Goal: Obtain resource: Download file/media

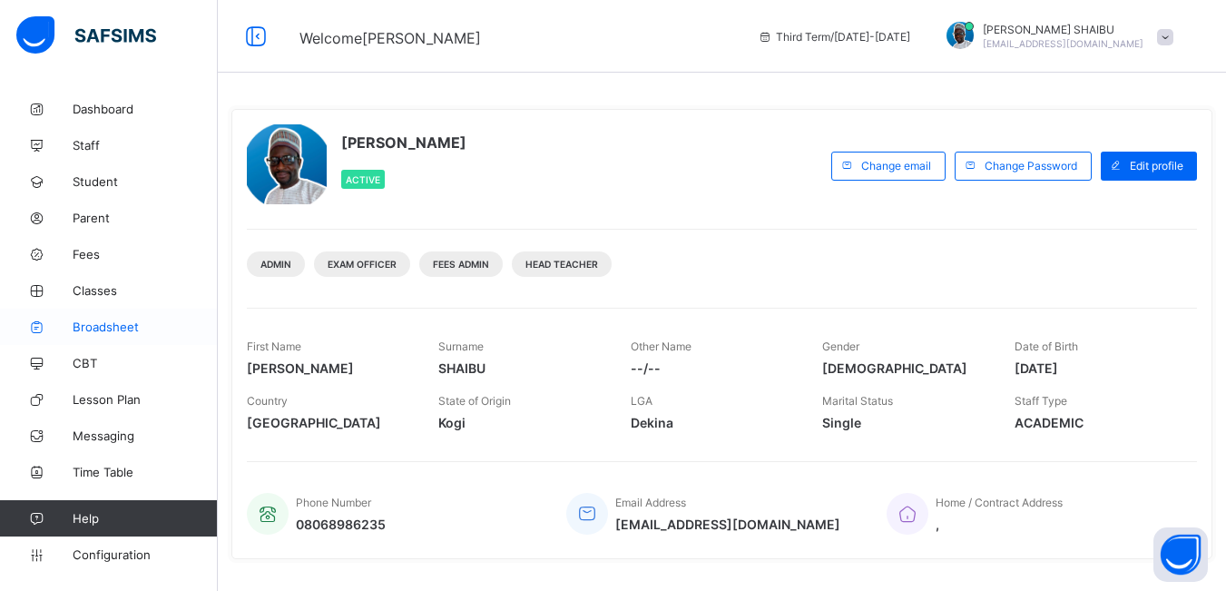
click at [103, 327] on span "Broadsheet" at bounding box center [145, 327] width 145 height 15
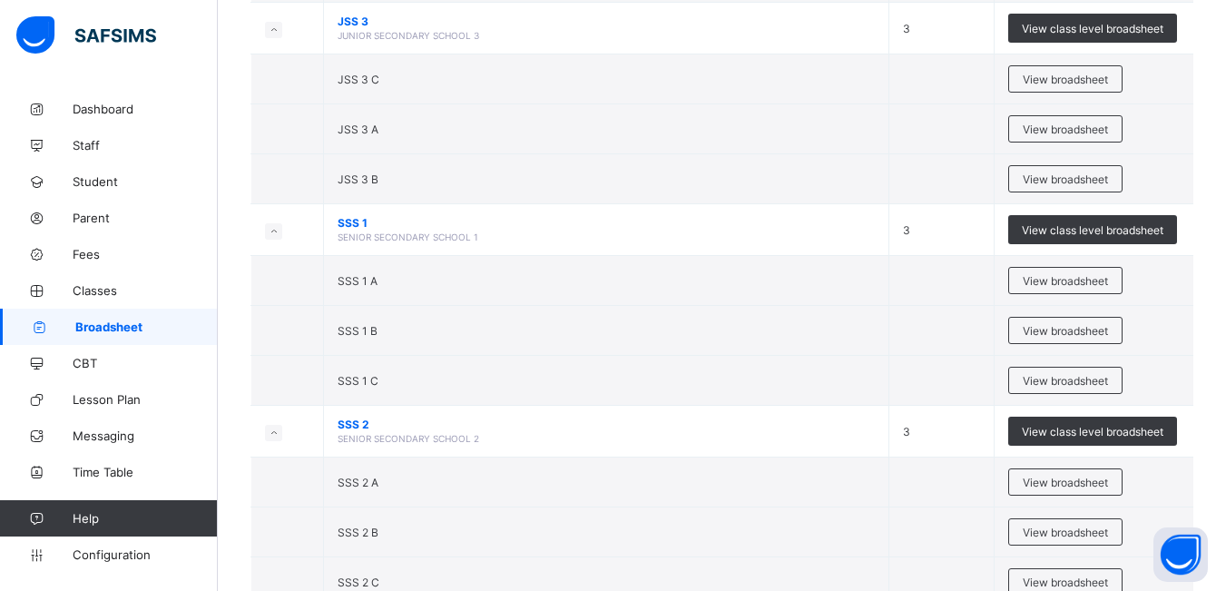
scroll to position [2091, 0]
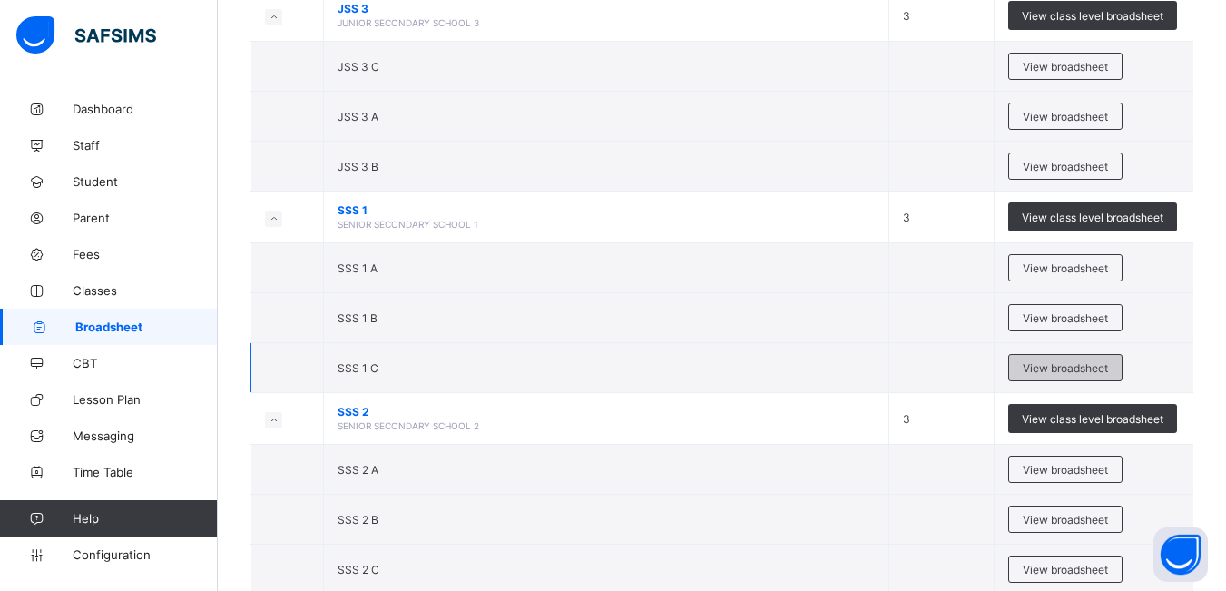
click at [1052, 369] on span "View broadsheet" at bounding box center [1065, 368] width 85 height 14
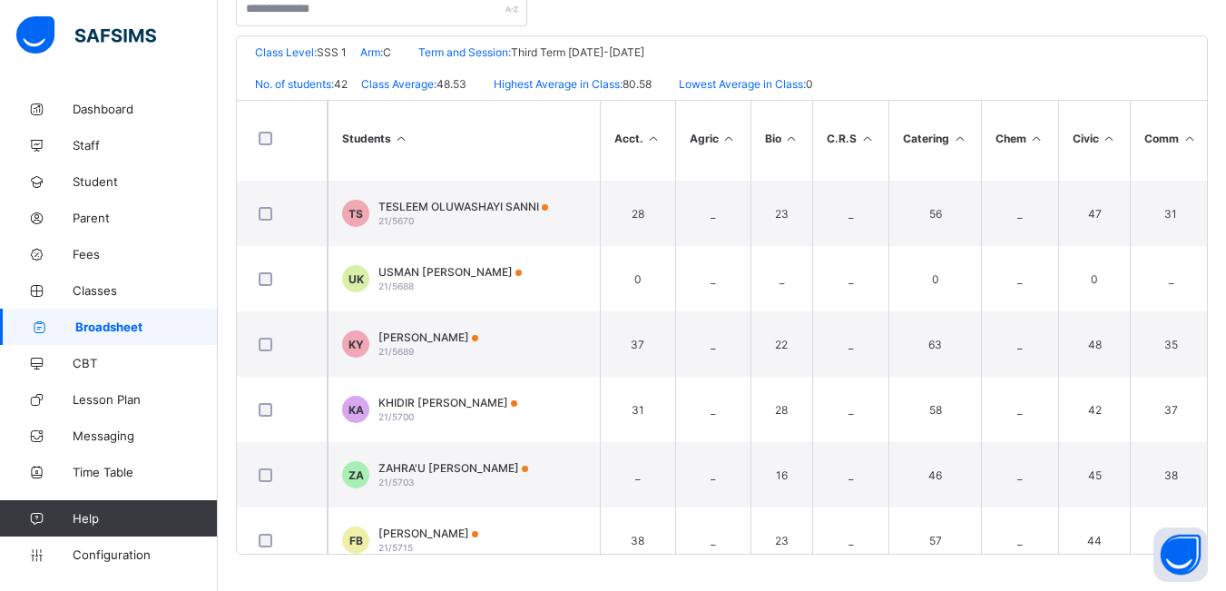
scroll to position [523, 0]
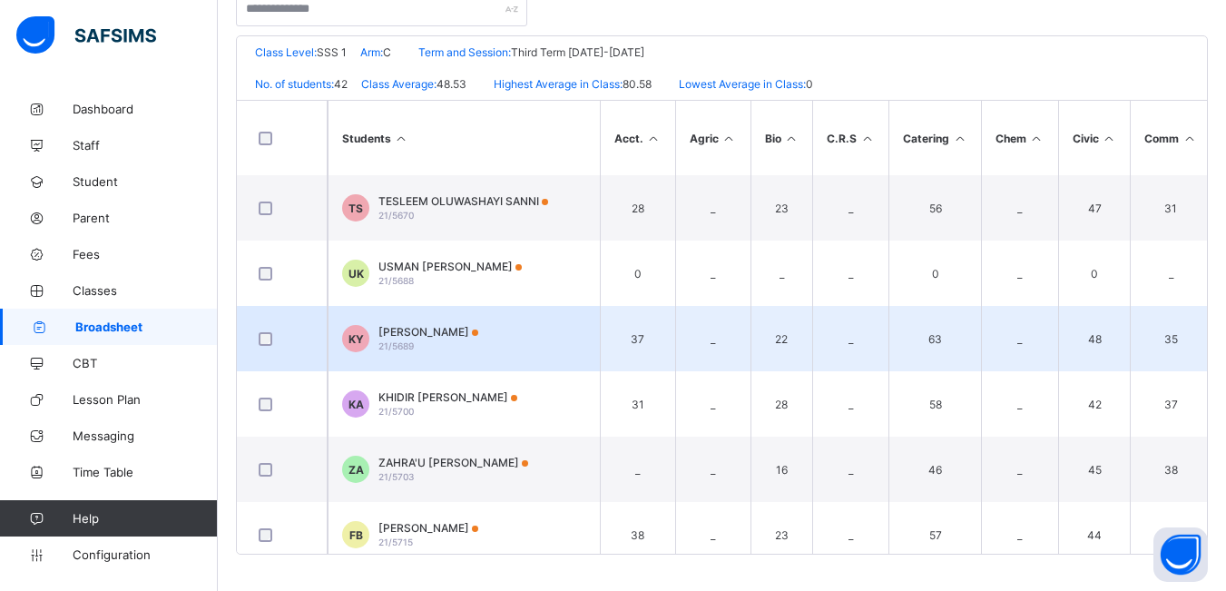
drag, startPoint x: 744, startPoint y: 331, endPoint x: 731, endPoint y: 342, distance: 17.4
click at [731, 342] on td "_" at bounding box center [712, 338] width 75 height 65
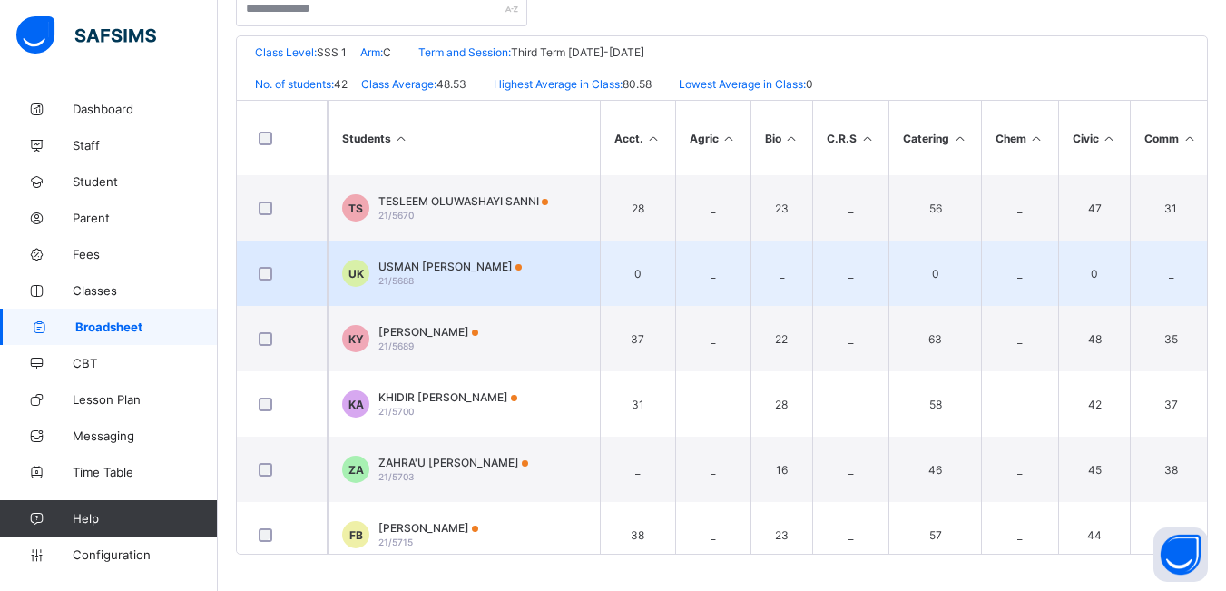
click at [449, 265] on span "USMAN MUHAMMAD KABIRU" at bounding box center [450, 267] width 143 height 14
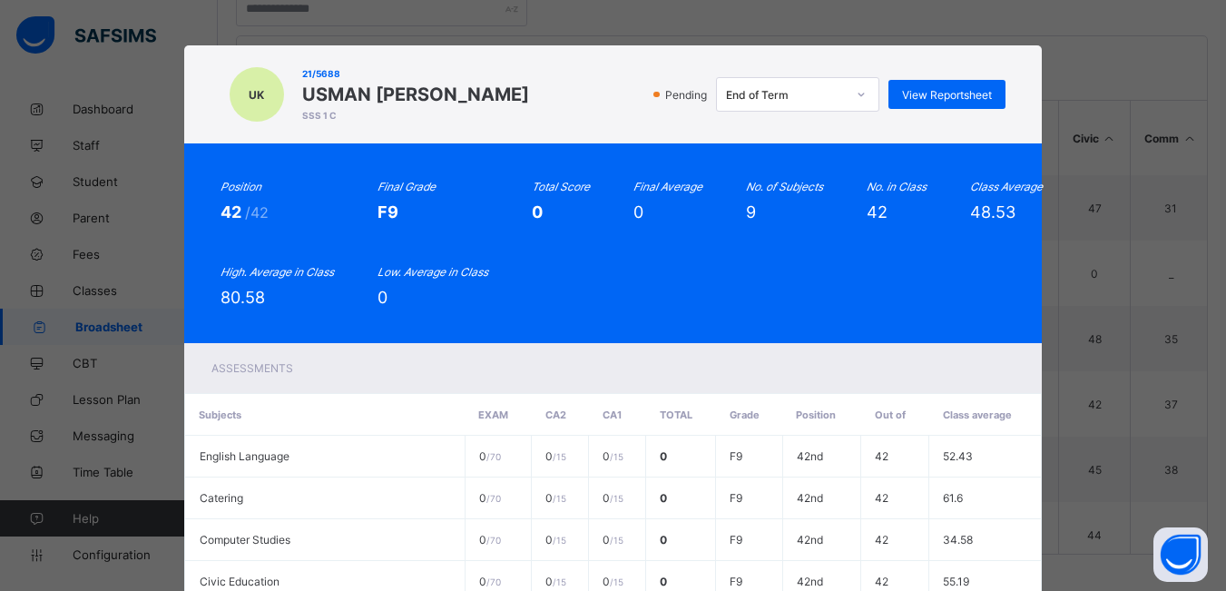
click at [857, 93] on icon at bounding box center [861, 94] width 11 height 18
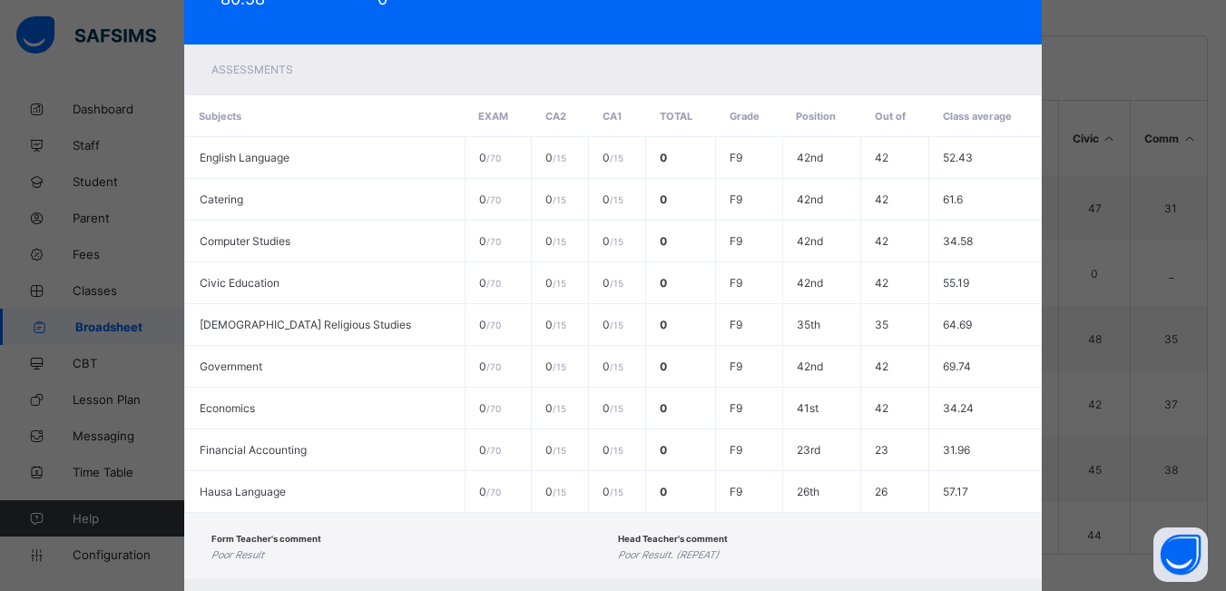
scroll to position [398, 0]
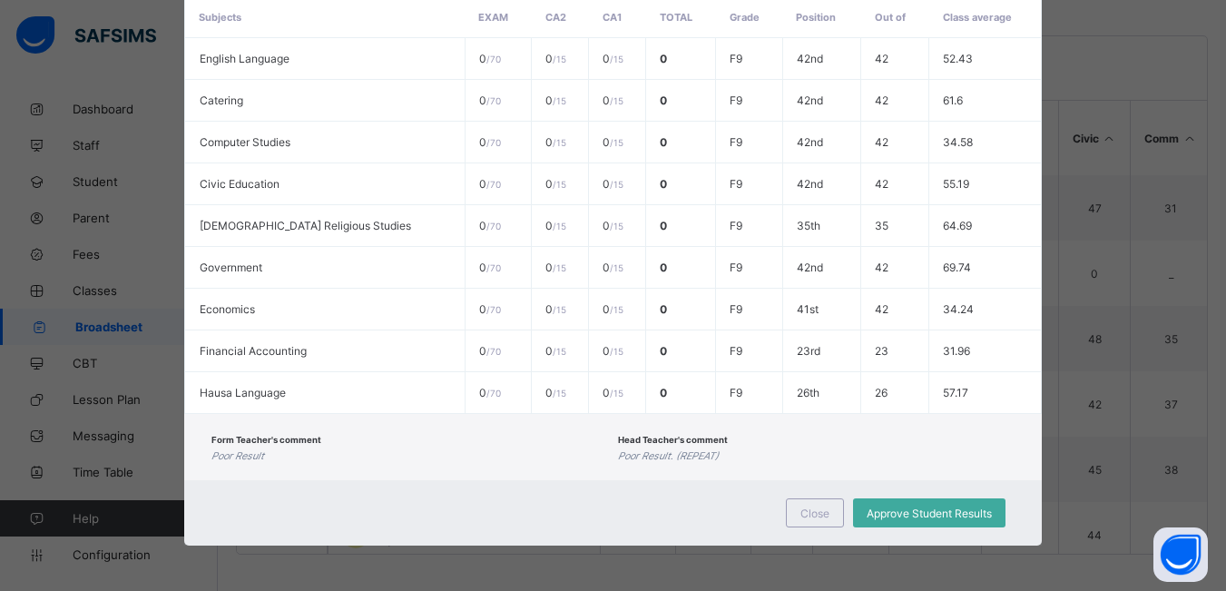
drag, startPoint x: 1215, startPoint y: 297, endPoint x: 1239, endPoint y: 166, distance: 132.8
click at [1226, 166] on html "SSS 1 C Broadsheet Third Term / 2024-2025 JACOB SHAIBU jacobshaibu44@gmail.com …" at bounding box center [613, 100] width 1226 height 981
click at [1117, 133] on div "UK 21/5688 USMAN MUHAMMAD KABIRU SSS 1 C Pending End of Term View Reportsheet P…" at bounding box center [613, 295] width 1226 height 591
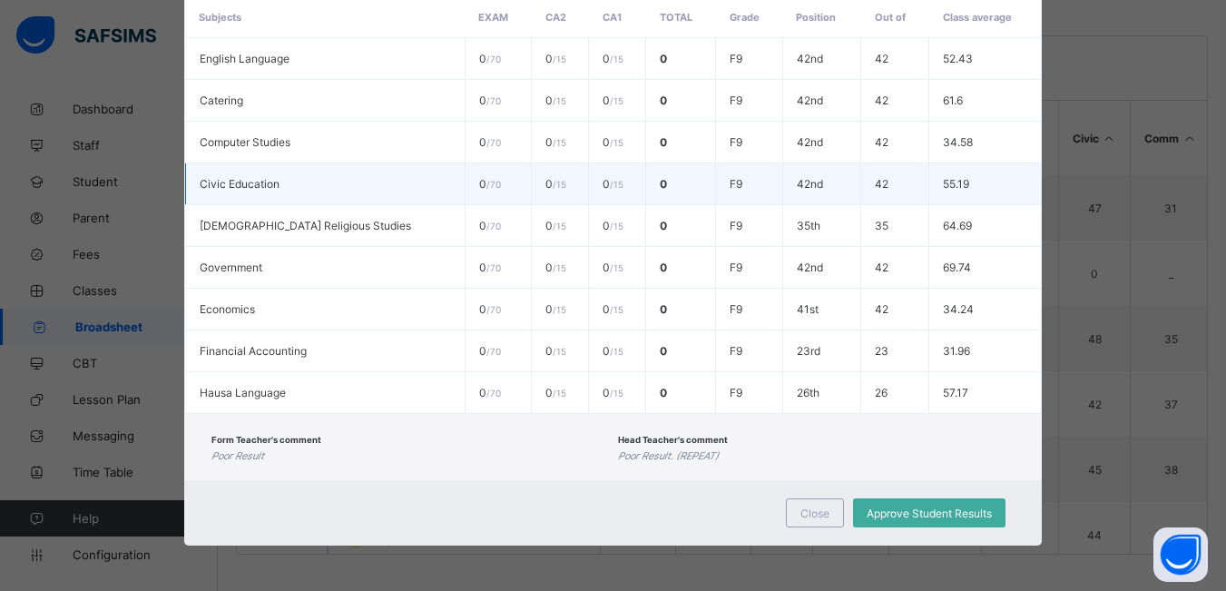
click at [997, 165] on tbody "English Language 0 / 70 0 / 15 0 / 15 0 F9 42nd 42 52.43 Catering 0 / 70 0 / 15…" at bounding box center [613, 226] width 856 height 376
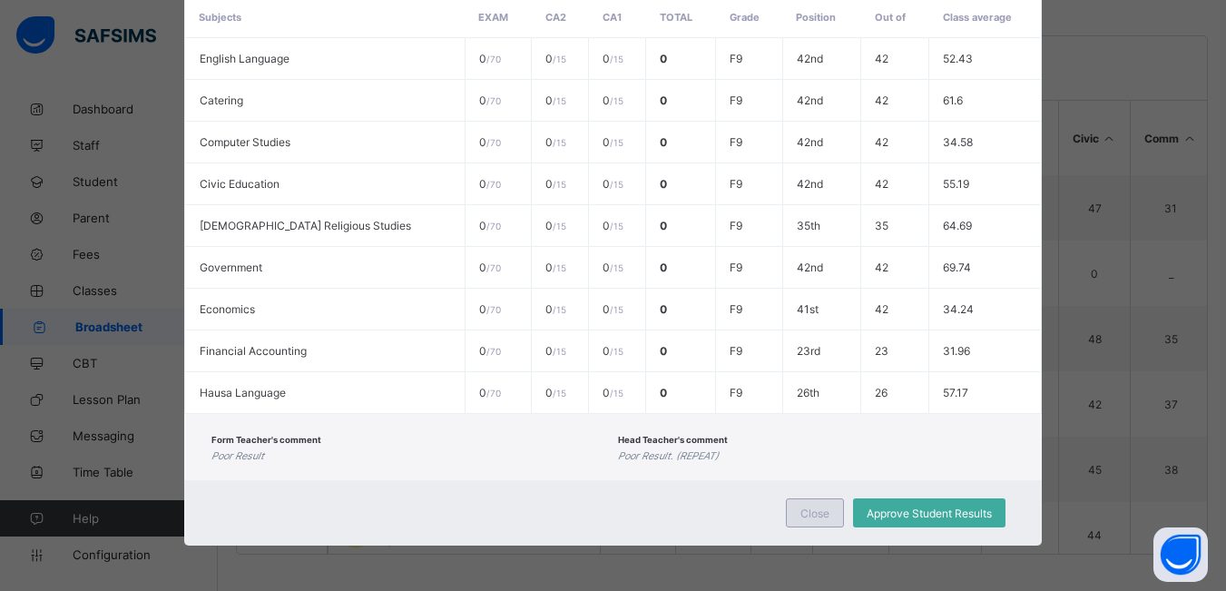
click at [796, 514] on div "Close" at bounding box center [815, 512] width 58 height 29
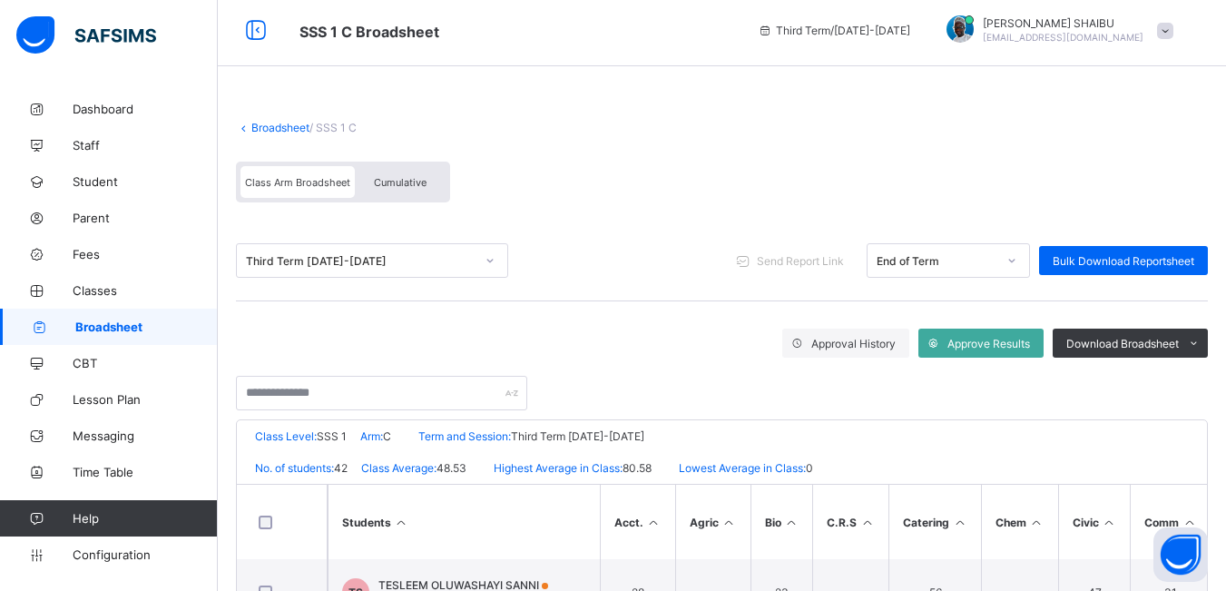
scroll to position [4, 0]
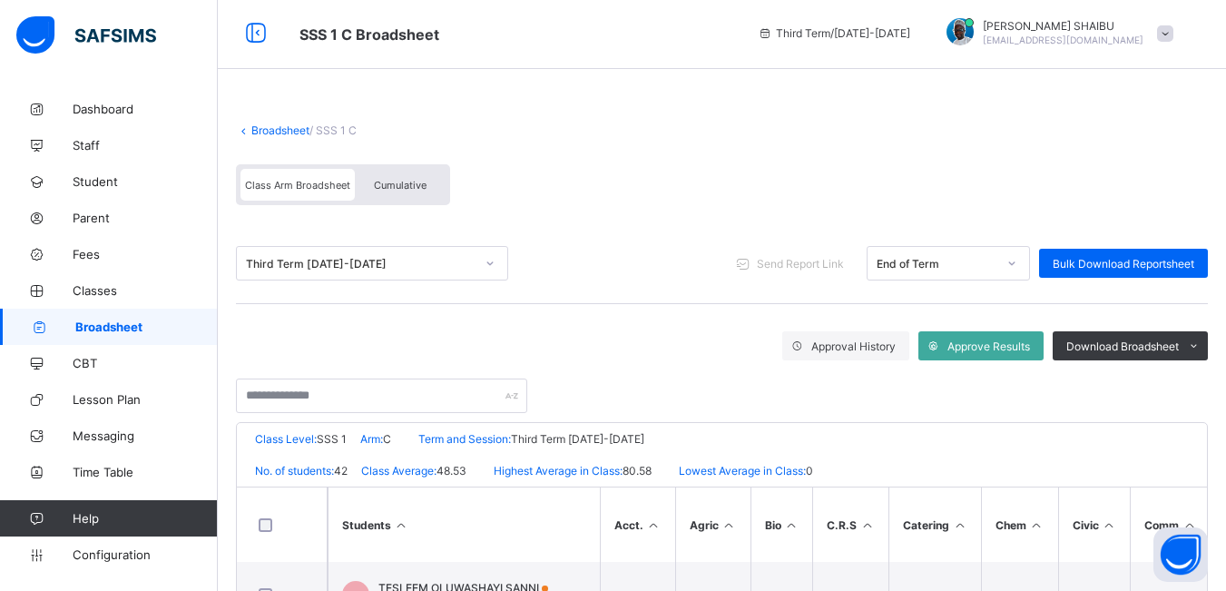
click at [1207, 64] on div "Third Term / 2024-2025 JACOB SHAIBU jacobshaibu44@gmail.com" at bounding box center [987, 32] width 477 height 73
click at [399, 184] on span "Cumulative" at bounding box center [400, 185] width 53 height 13
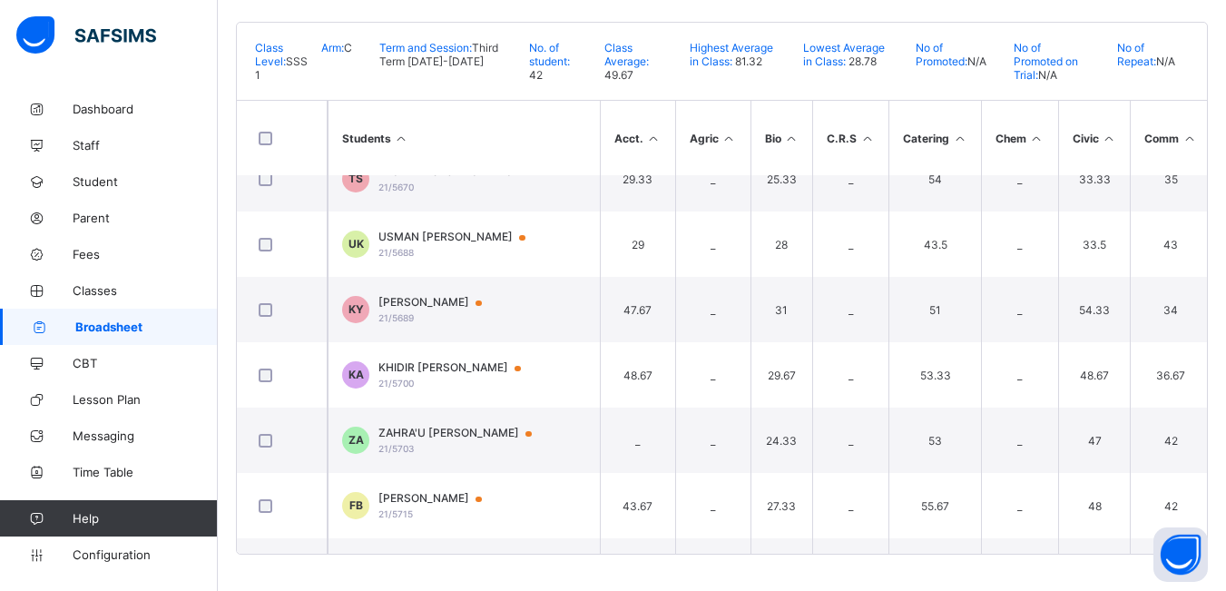
scroll to position [557, 0]
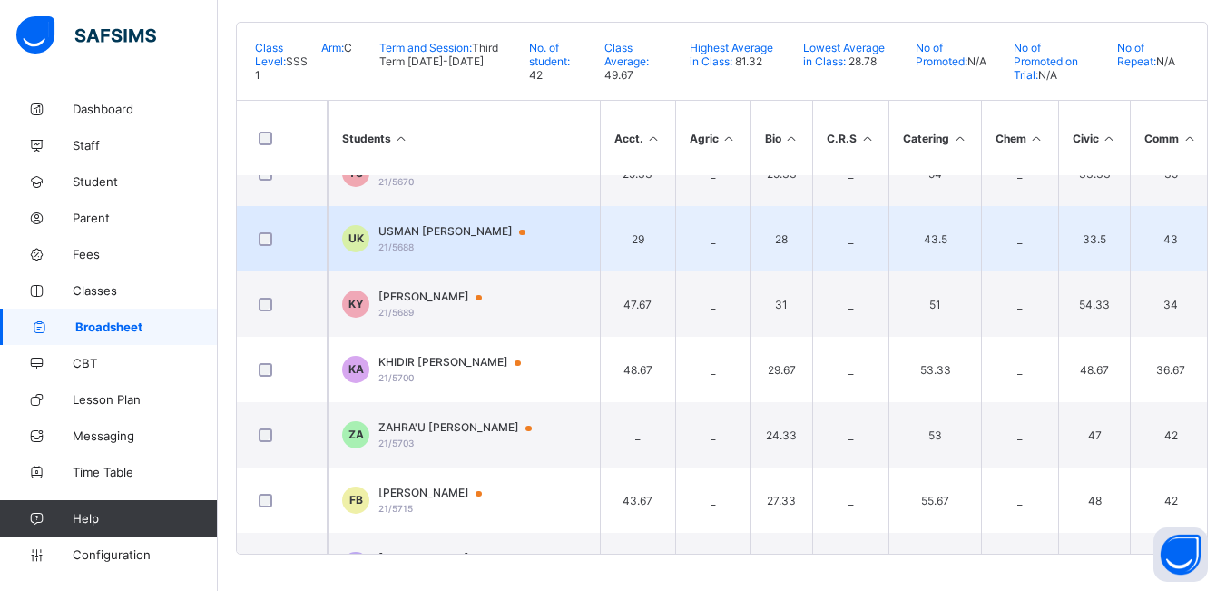
click at [542, 222] on td "UK USMAN MUHAMMAD KABIRU 21/5688" at bounding box center [464, 238] width 272 height 65
click at [0, 0] on div "Position /undefined Total Score Final Average No. of Subjects No. in Class Clas…" at bounding box center [0, 0] width 0 height 0
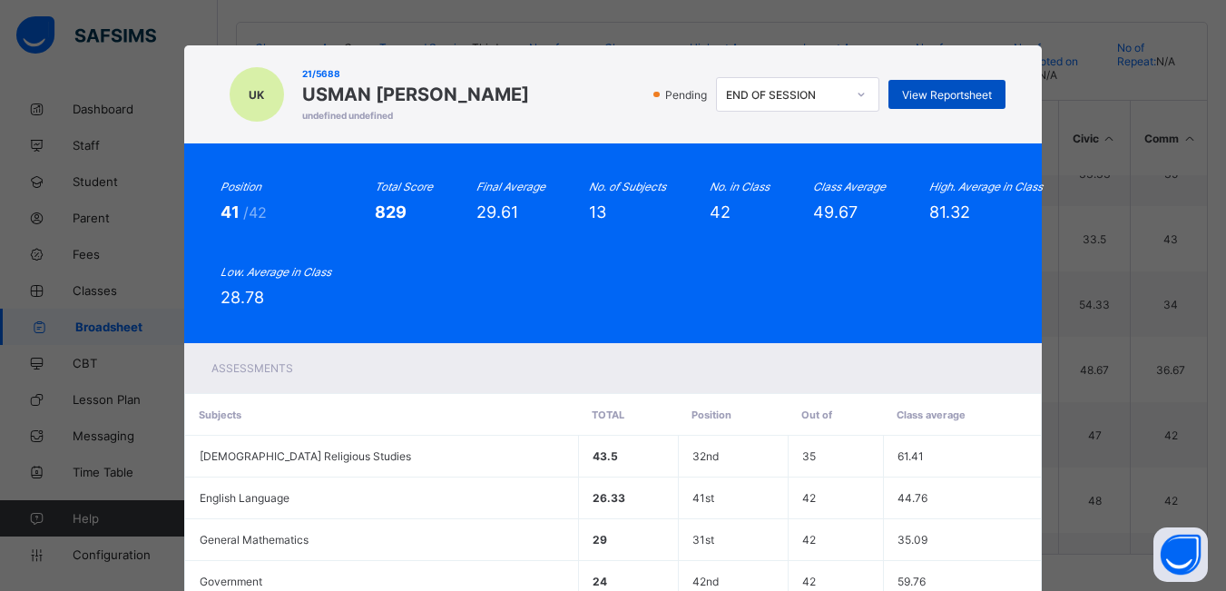
click at [910, 93] on span "View Reportsheet" at bounding box center [947, 95] width 90 height 14
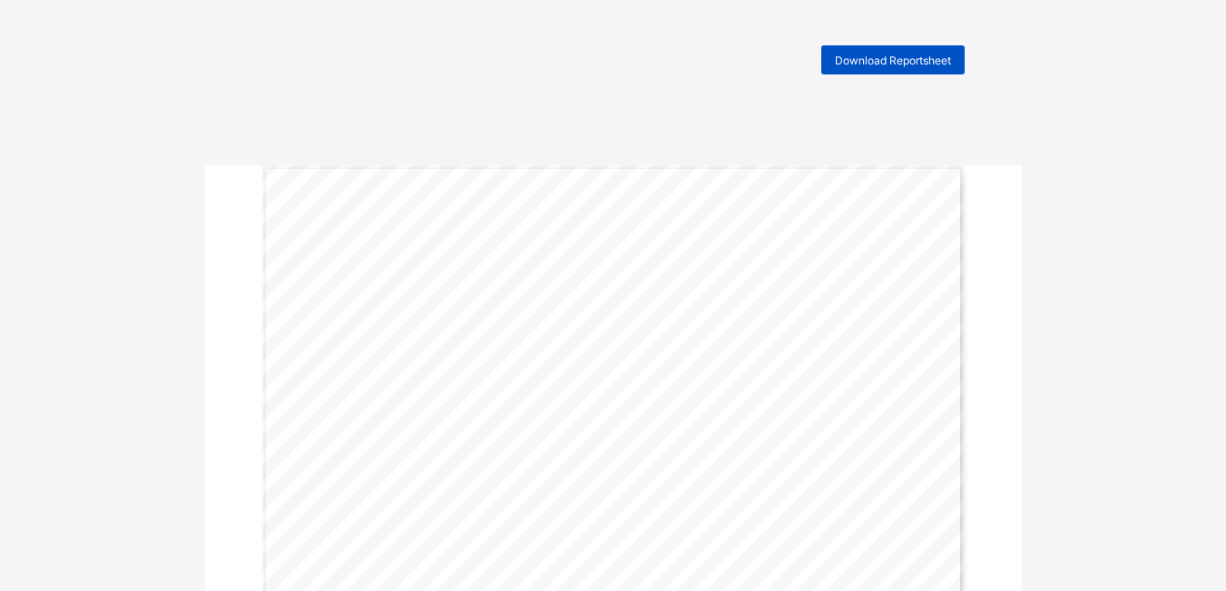
click at [919, 58] on span "Download Reportsheet" at bounding box center [893, 61] width 116 height 14
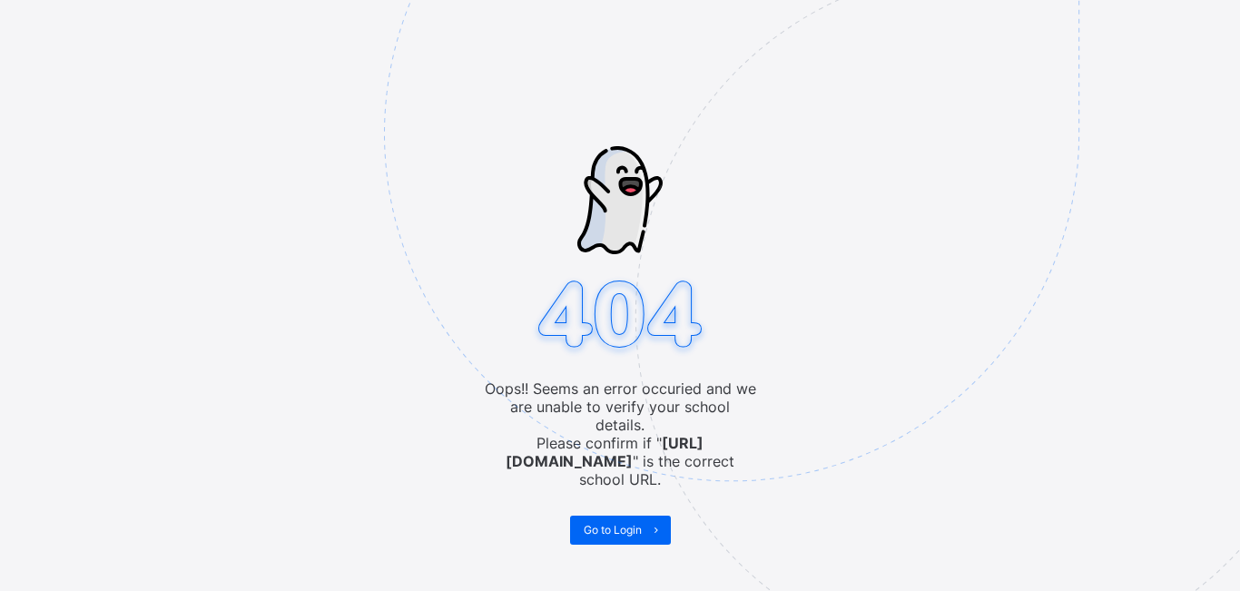
click at [600, 327] on img at bounding box center [857, 225] width 947 height 878
click at [641, 523] on span "Go to Login" at bounding box center [613, 530] width 58 height 14
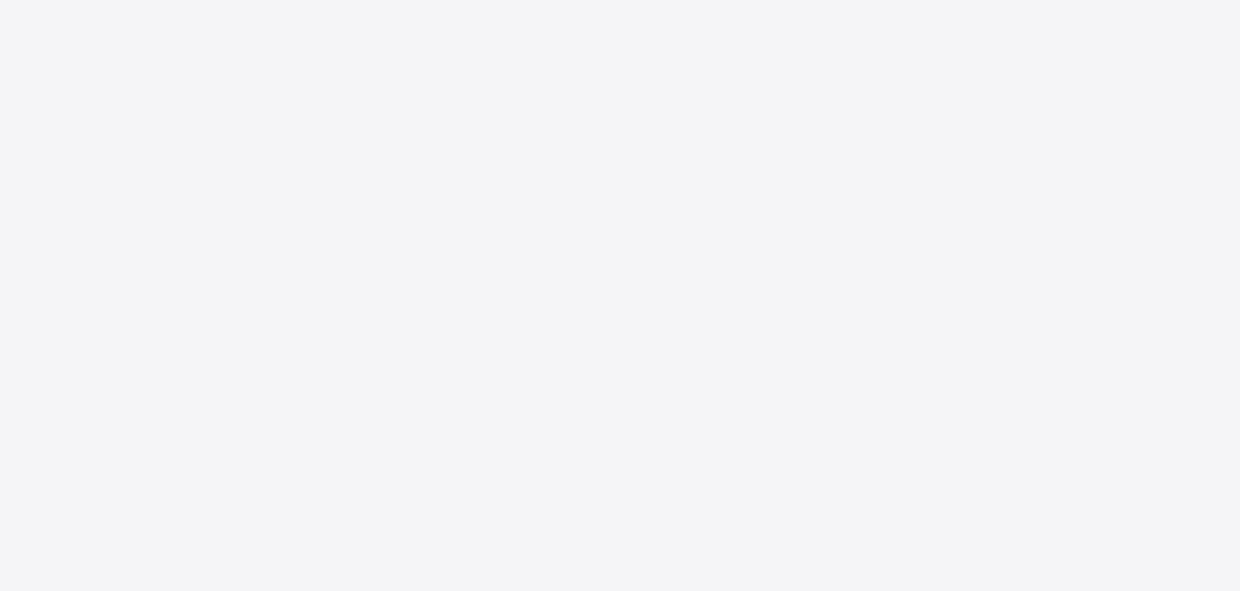
click at [641, 512] on div "New Update Available Hello there, You can install SAFSIMS on your device for ea…" at bounding box center [620, 295] width 1240 height 591
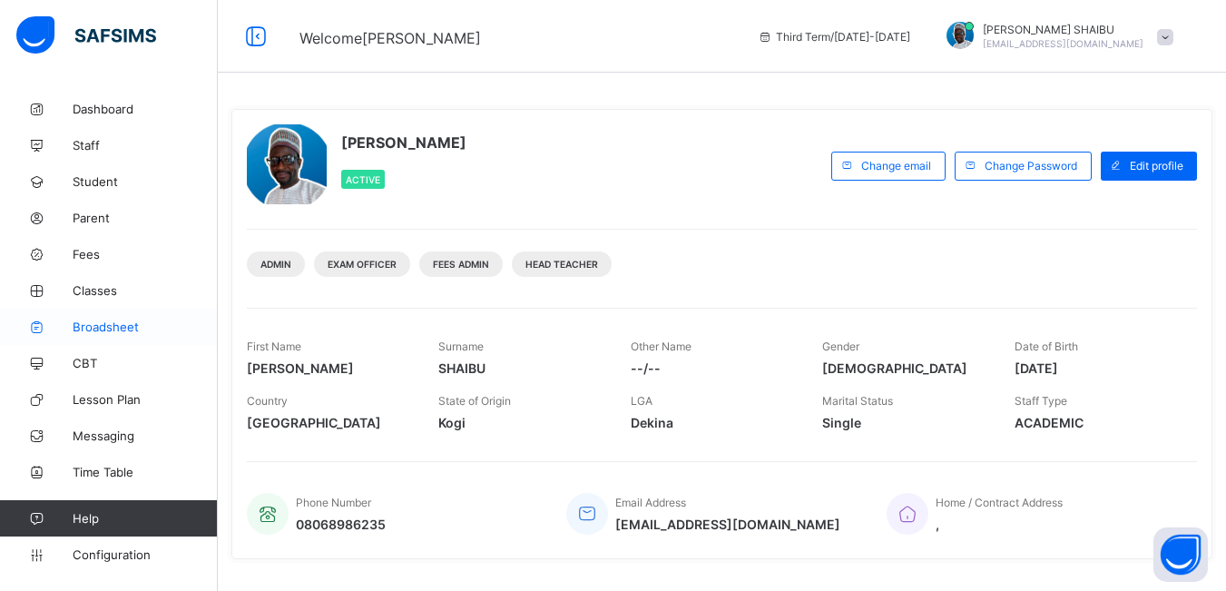
click at [95, 320] on span "Broadsheet" at bounding box center [145, 327] width 145 height 15
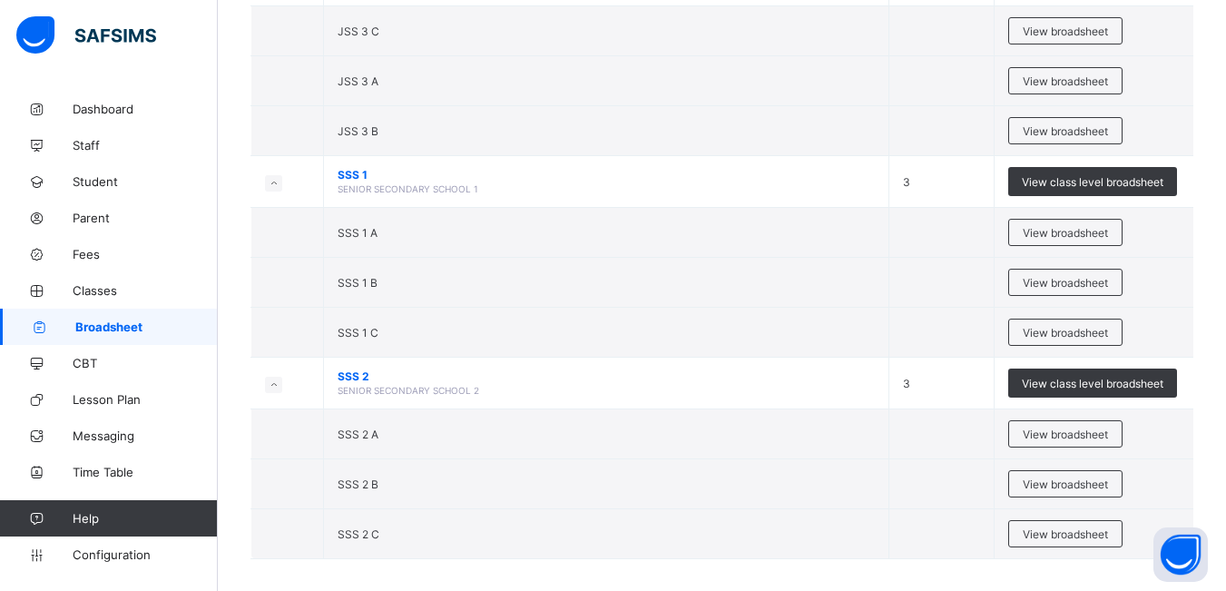
scroll to position [2140, 0]
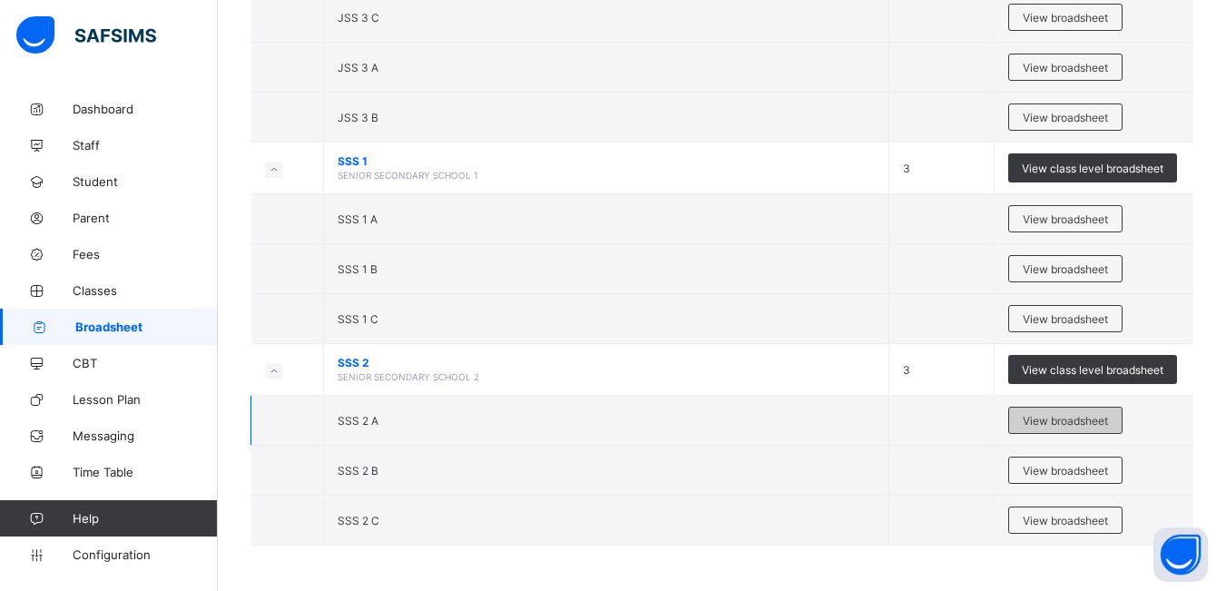
click at [1059, 421] on span "View broadsheet" at bounding box center [1065, 421] width 85 height 14
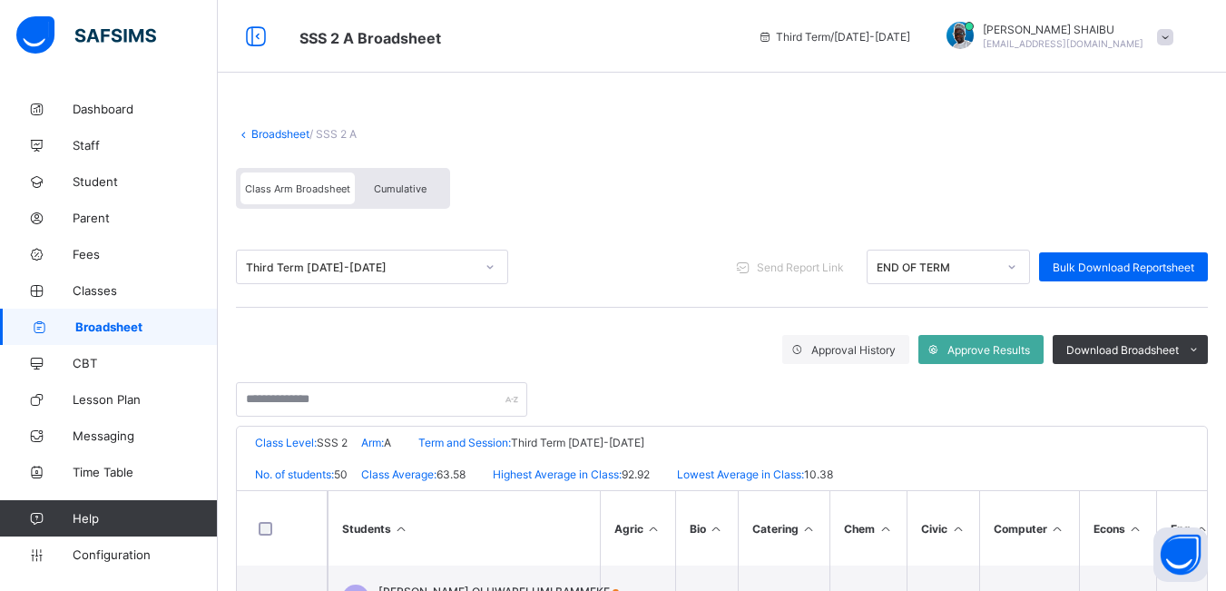
click at [408, 202] on div "Cumulative" at bounding box center [400, 188] width 91 height 32
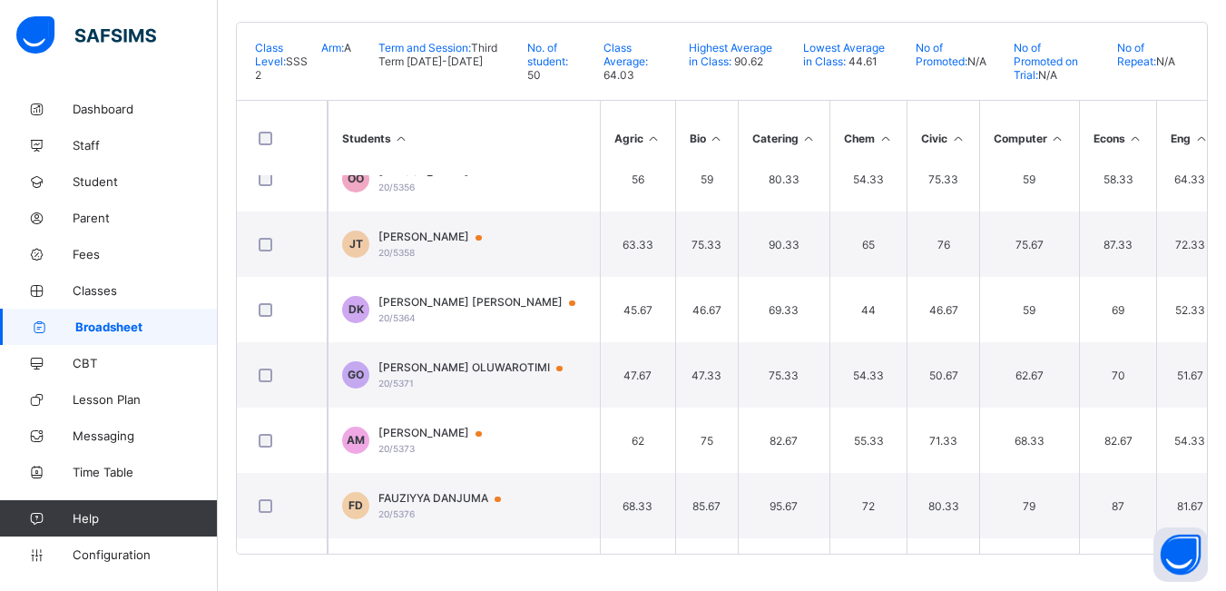
scroll to position [755, 0]
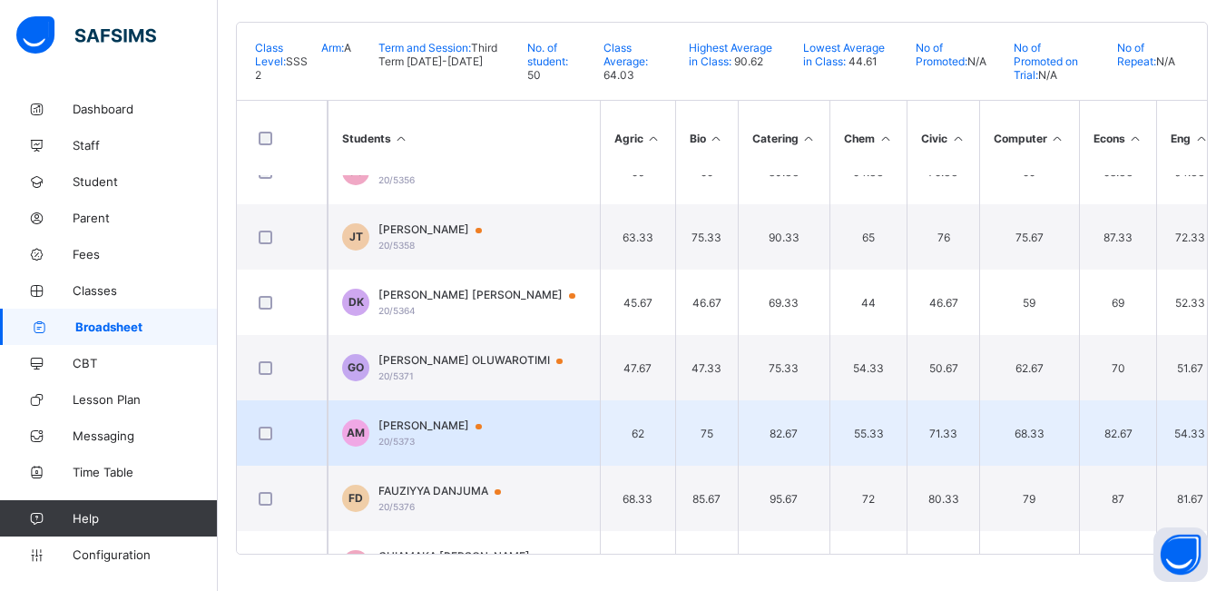
click at [496, 418] on span "[PERSON_NAME]" at bounding box center [439, 425] width 121 height 15
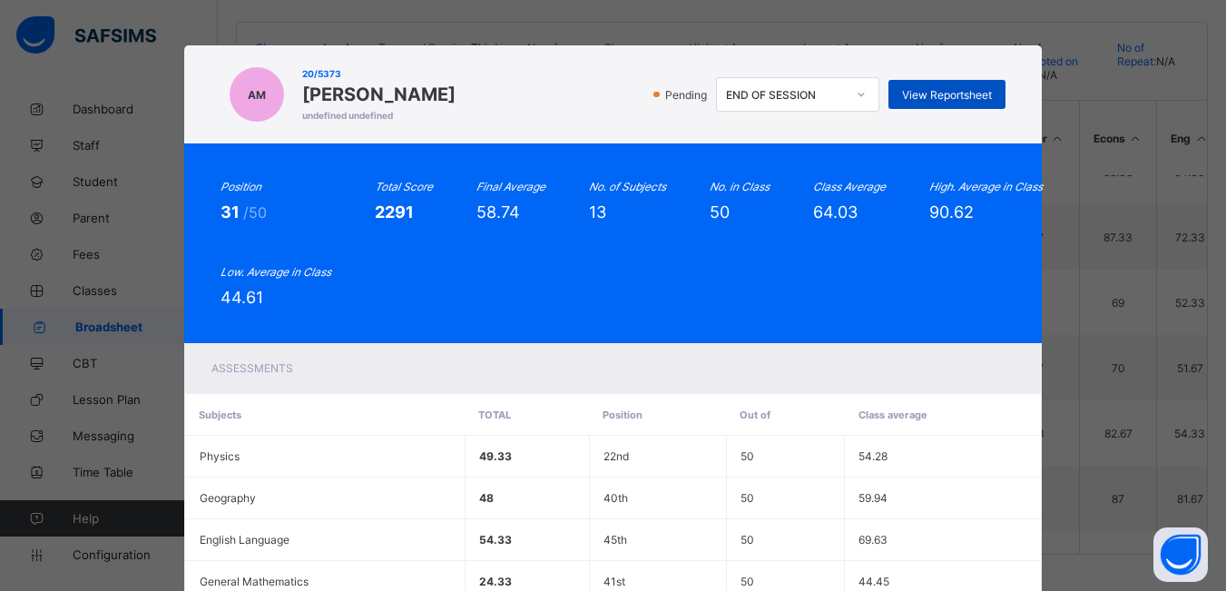
click at [955, 96] on span "View Reportsheet" at bounding box center [947, 95] width 90 height 14
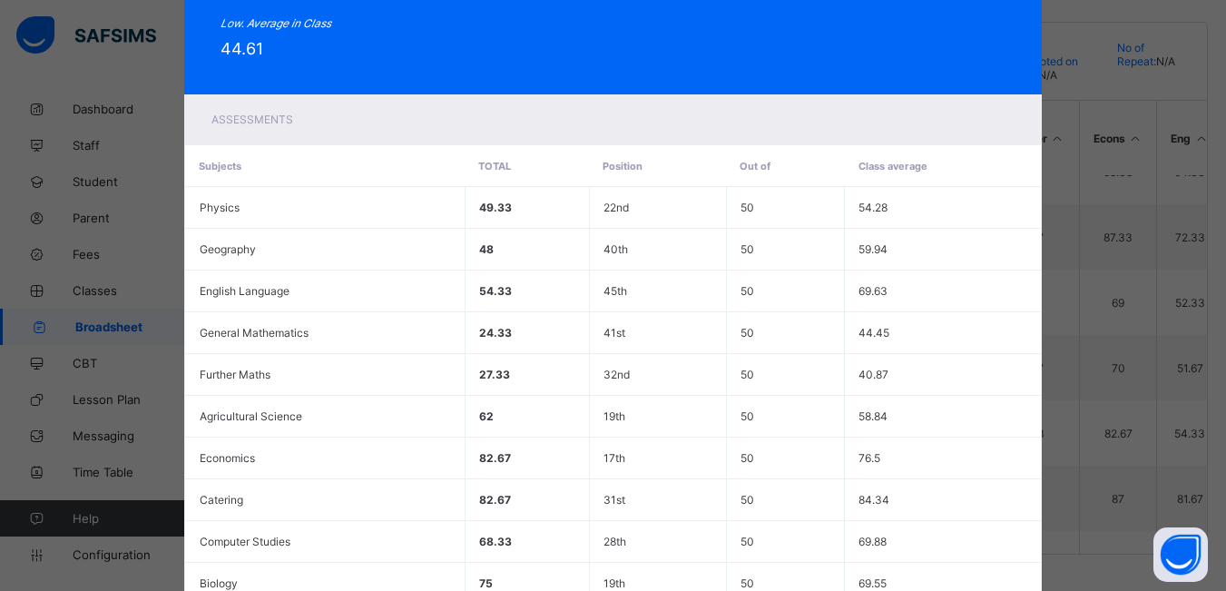
scroll to position [553, 0]
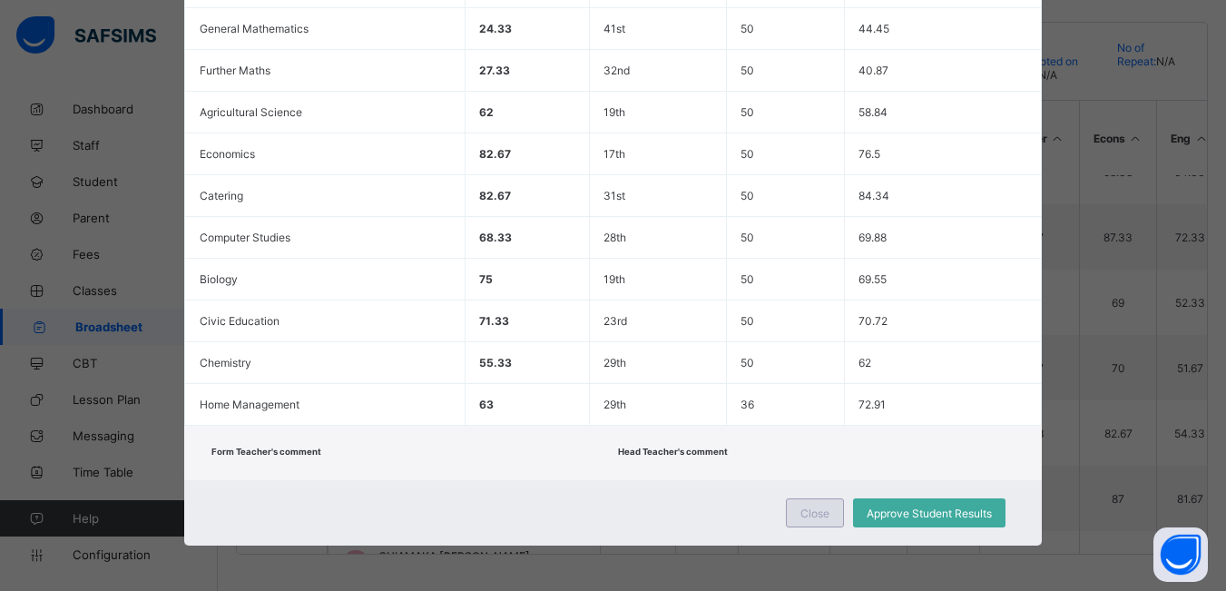
click at [832, 517] on div "Close" at bounding box center [815, 512] width 58 height 29
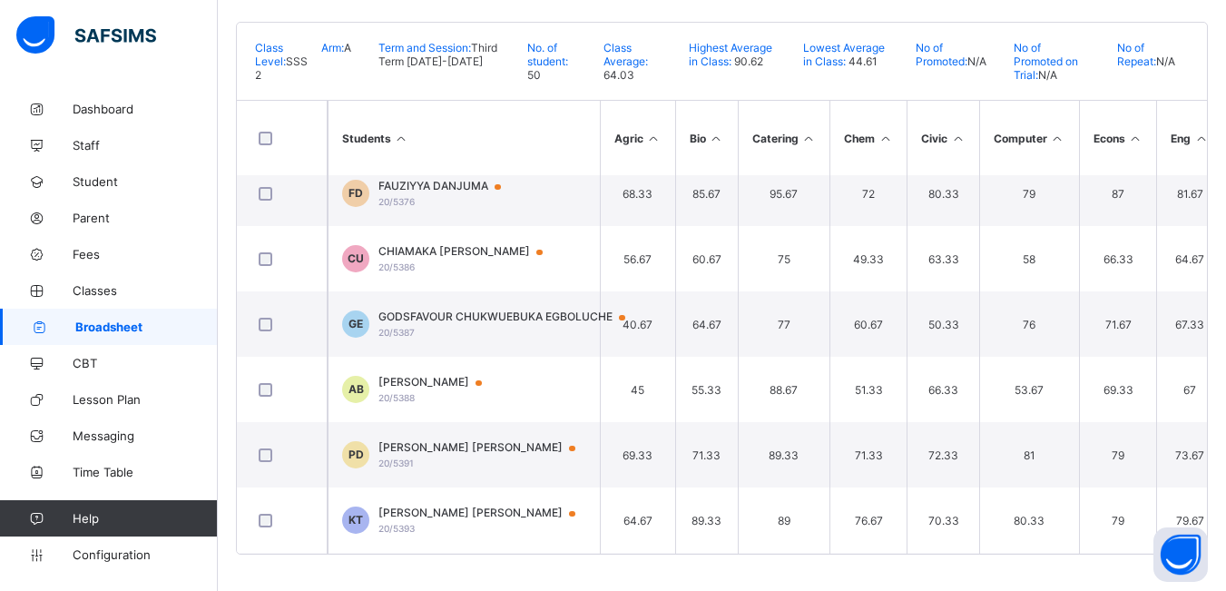
scroll to position [1061, 0]
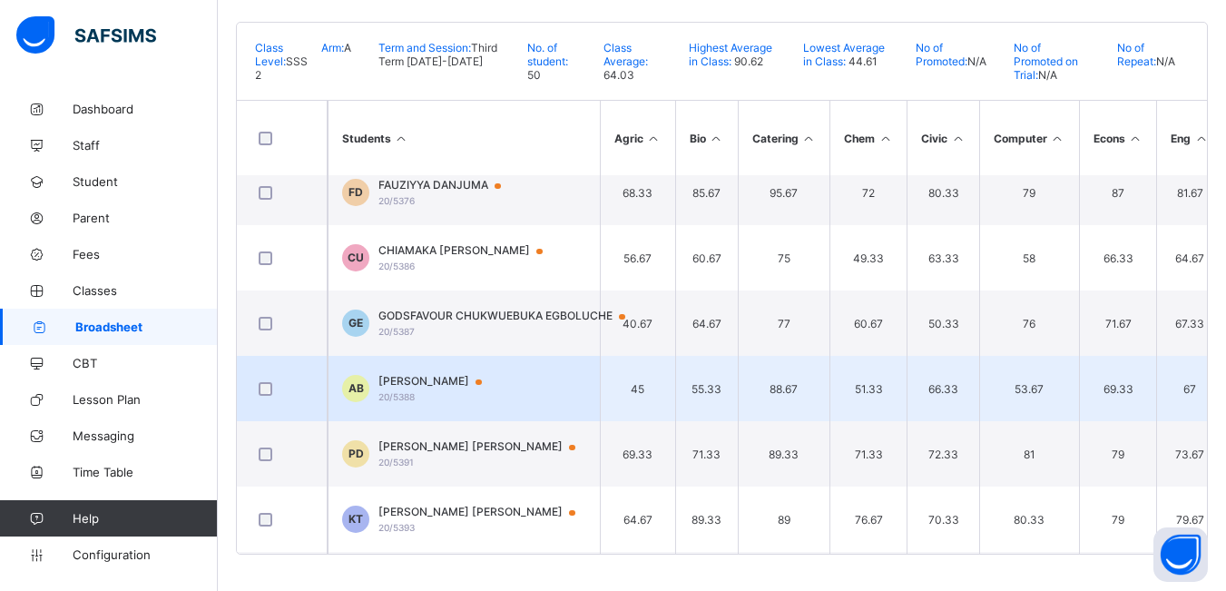
click at [499, 386] on span "[PERSON_NAME]" at bounding box center [439, 381] width 121 height 15
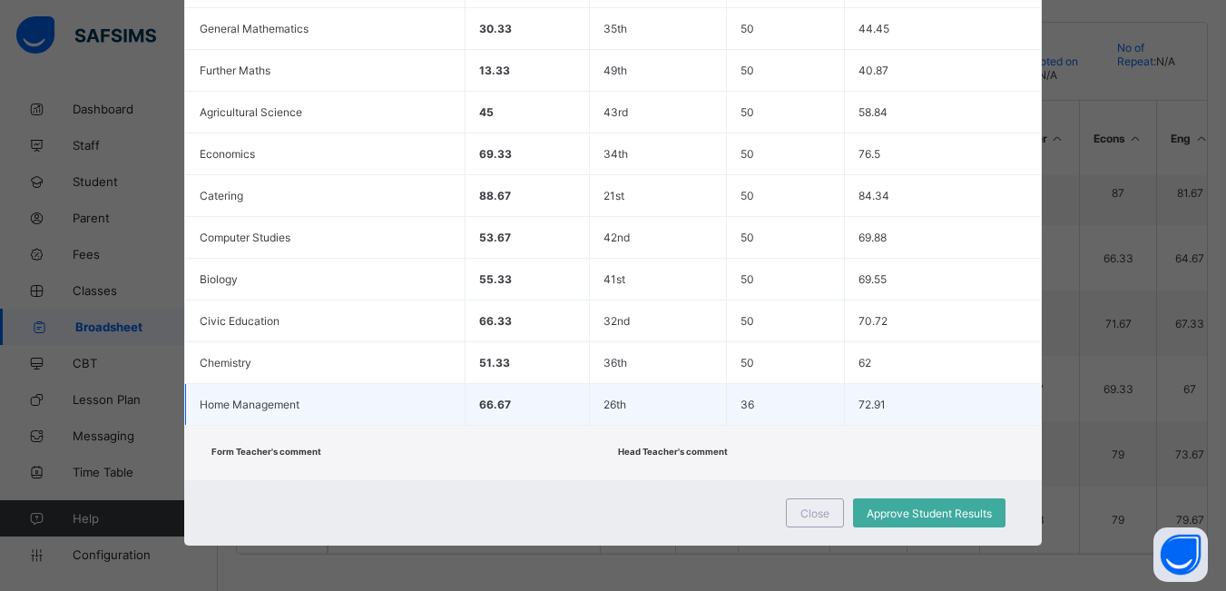
click at [509, 386] on td "66.67" at bounding box center [527, 405] width 124 height 42
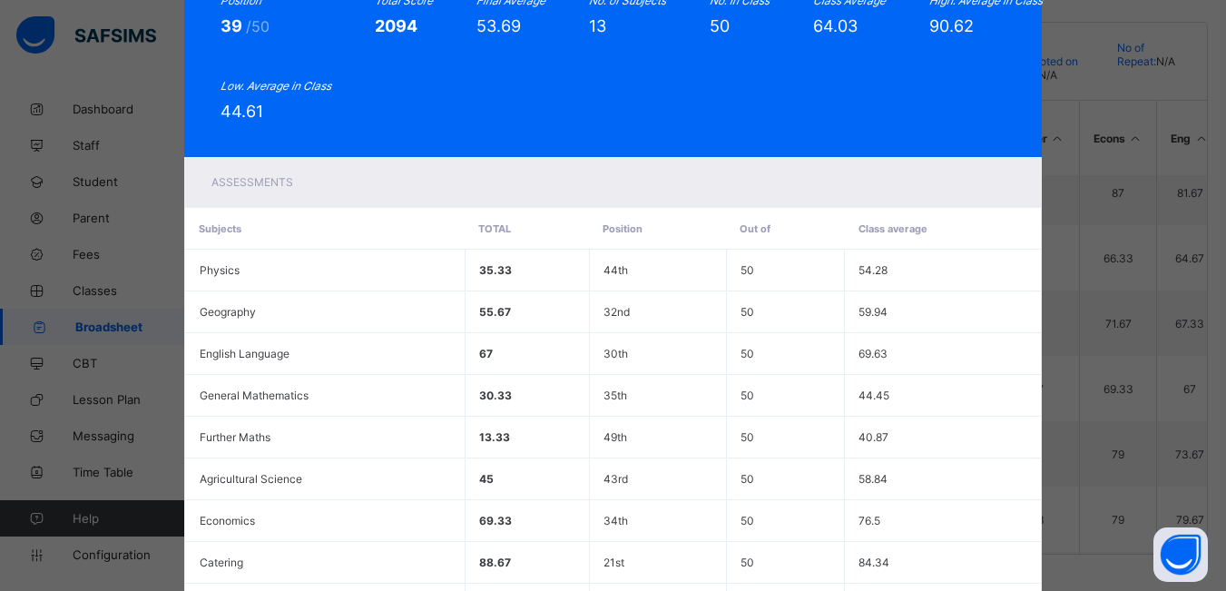
scroll to position [0, 0]
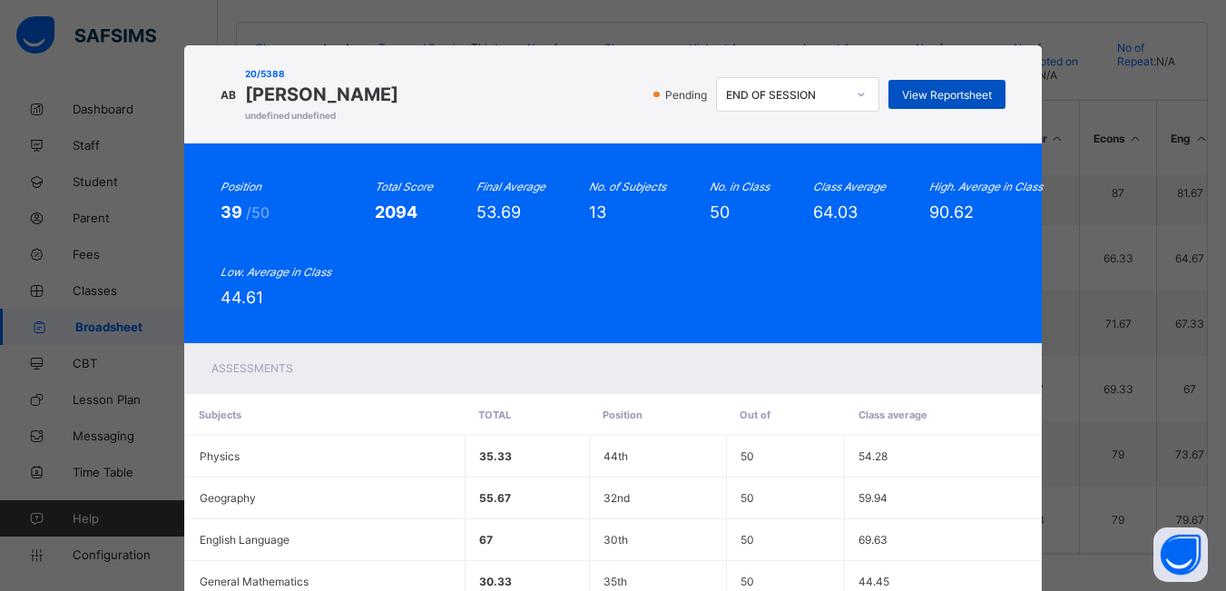
click at [936, 96] on span "View Reportsheet" at bounding box center [947, 95] width 90 height 14
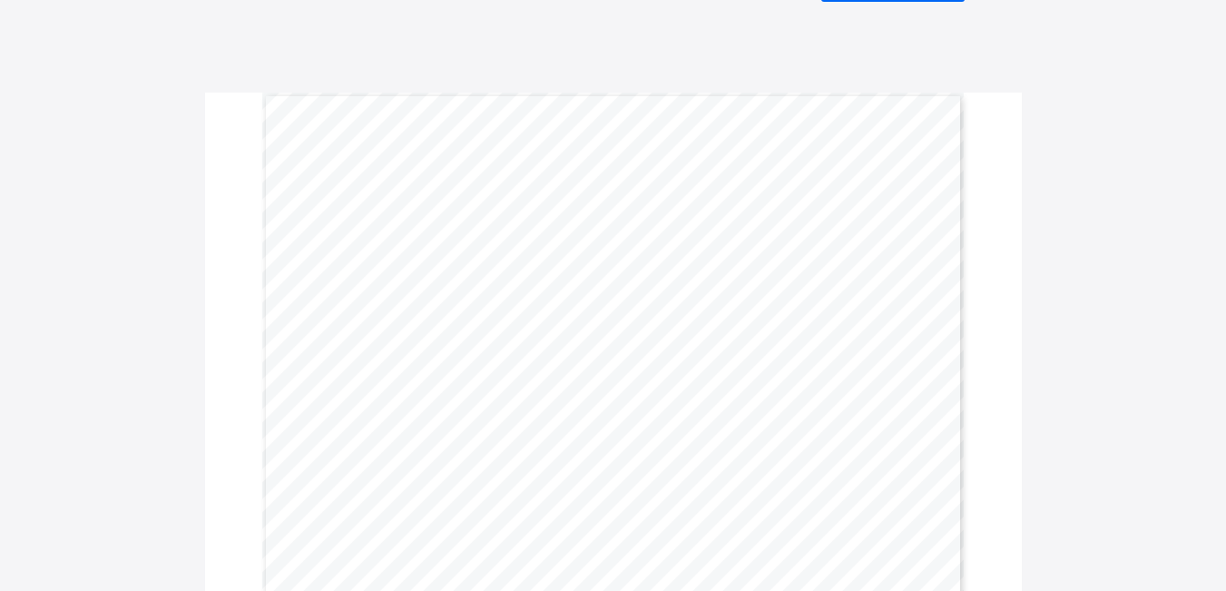
scroll to position [109, 0]
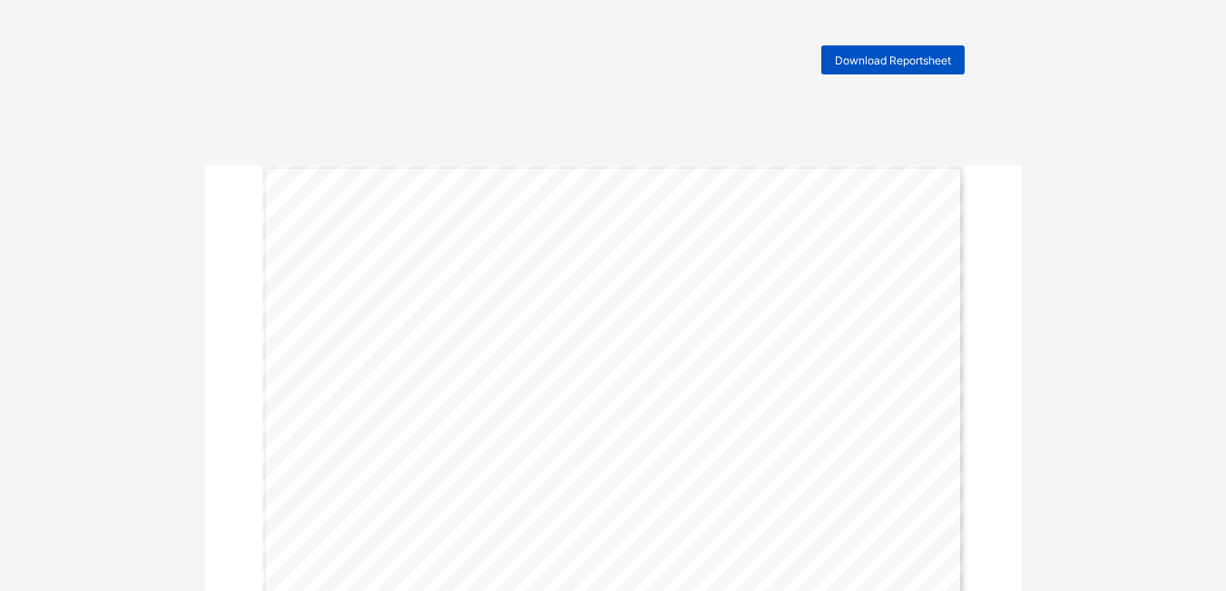
click at [906, 58] on span "Download Reportsheet" at bounding box center [893, 61] width 116 height 14
click at [689, 110] on div "Download Reportsheet CUMULATIVE REPORT | Third Term 2024-2025 STUDENT’S NAME: A…" at bounding box center [613, 601] width 1226 height 1113
